Goal: Information Seeking & Learning: Find specific fact

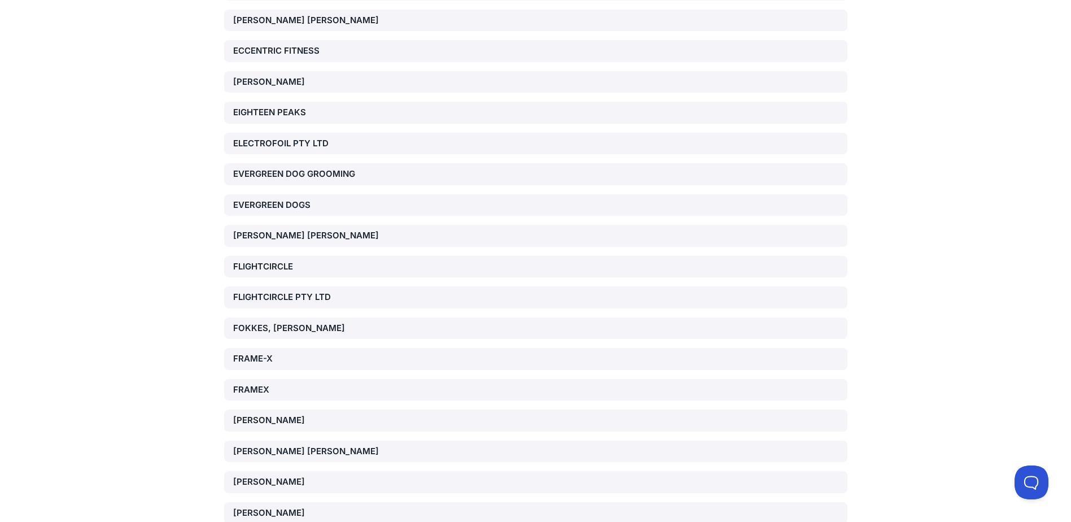
scroll to position [1919, 0]
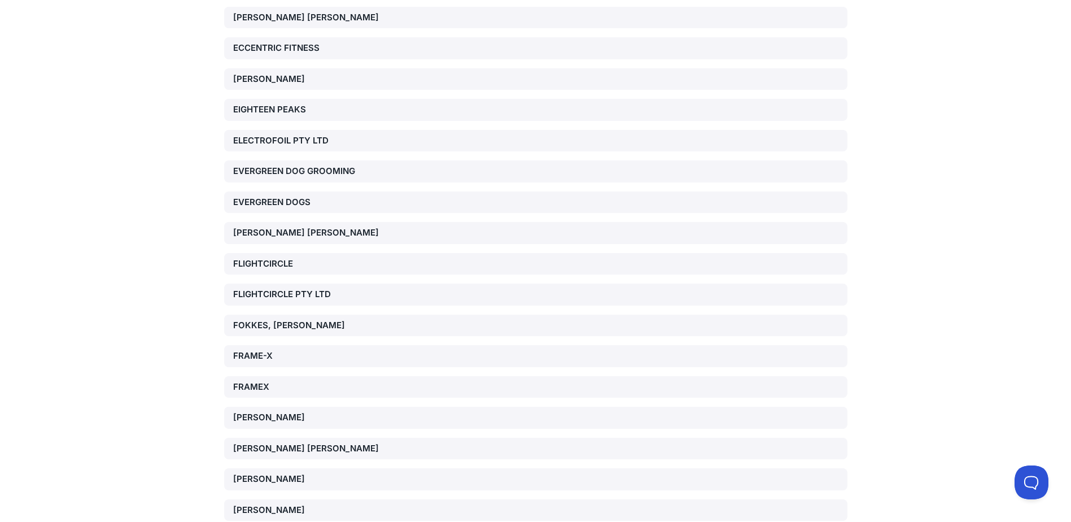
click at [320, 326] on div "FOKKES, [PERSON_NAME]" at bounding box center [332, 325] width 199 height 13
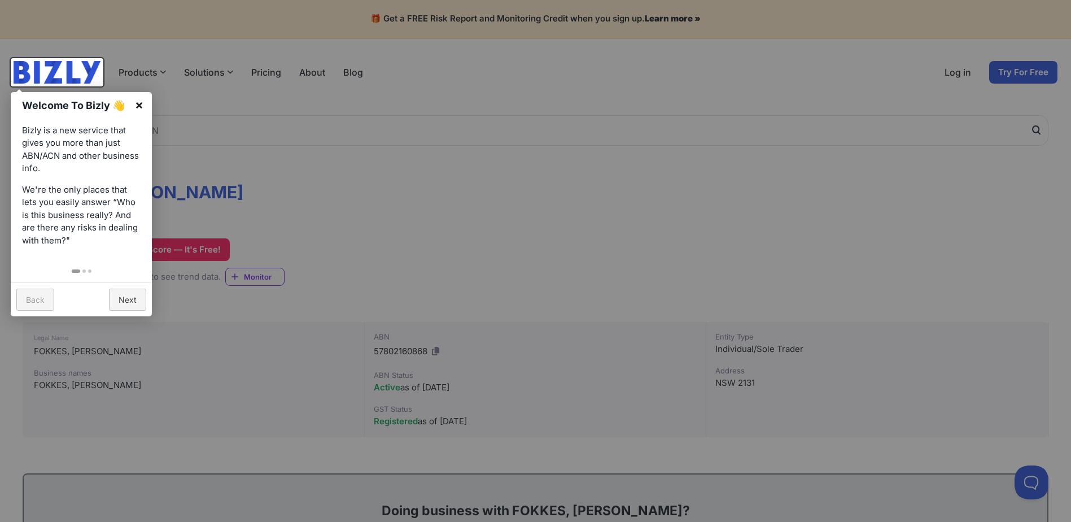
click at [138, 99] on link "×" at bounding box center [138, 104] width 25 height 25
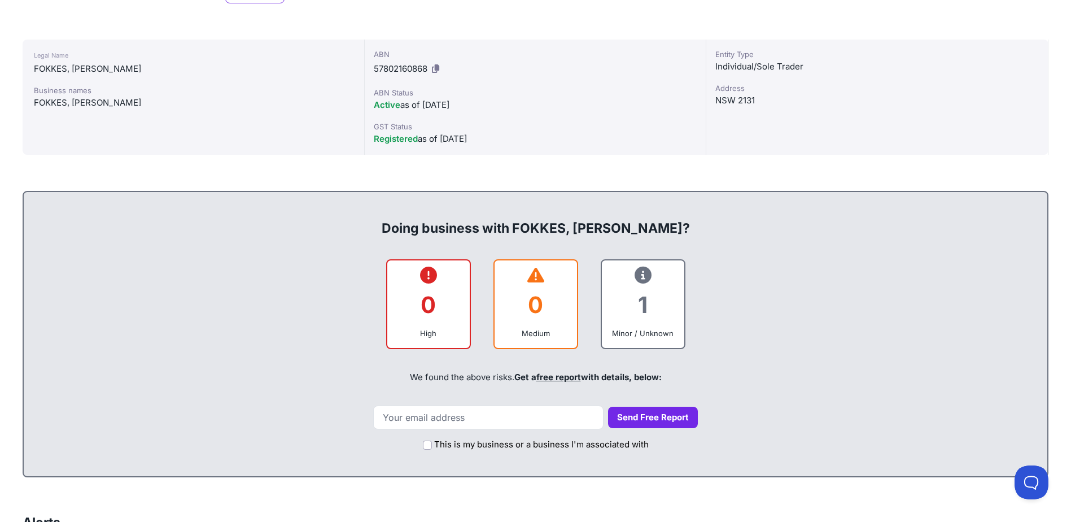
scroll to position [677, 0]
